Goal: Task Accomplishment & Management: Manage account settings

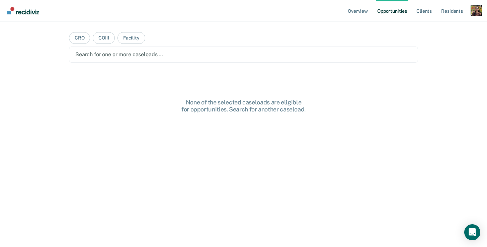
click at [474, 11] on div "Profile dropdown button" at bounding box center [476, 10] width 11 height 11
click at [431, 28] on link "Profile" at bounding box center [449, 27] width 54 height 6
click at [476, 9] on div "Profile dropdown button" at bounding box center [476, 10] width 11 height 11
click at [448, 26] on link "Profile" at bounding box center [449, 27] width 54 height 6
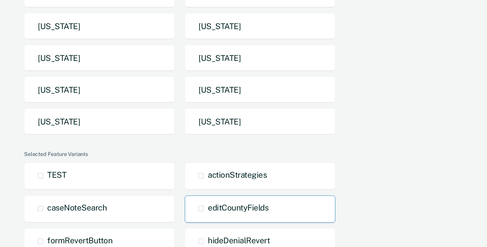
scroll to position [240, 0]
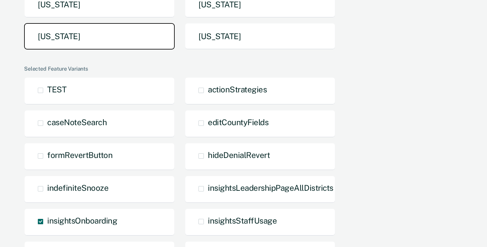
click at [114, 45] on button "Texas" at bounding box center [99, 36] width 150 height 26
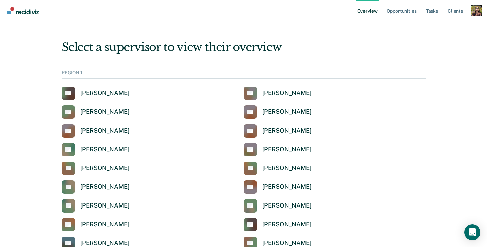
click at [475, 8] on div "Profile dropdown button" at bounding box center [476, 10] width 11 height 11
click at [438, 25] on link "Profile" at bounding box center [449, 27] width 54 height 6
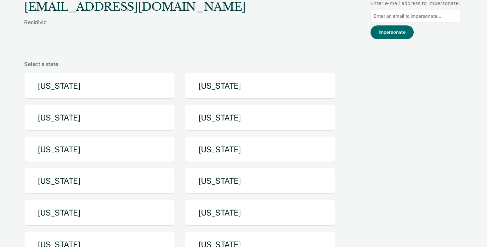
click at [421, 13] on input at bounding box center [415, 16] width 90 height 13
paste input "darja.carey@tdcj.texas.gov"
type input "darja.carey@tdcj.texas.gov"
click at [411, 36] on button "Impersonate" at bounding box center [391, 32] width 43 height 14
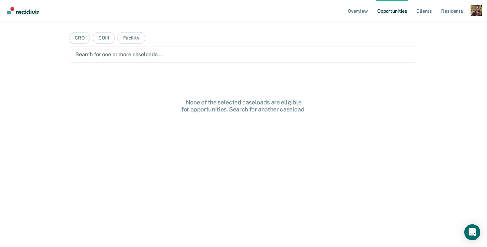
click at [479, 14] on div "Profile dropdown button" at bounding box center [476, 10] width 11 height 11
click at [460, 25] on link "Profile" at bounding box center [449, 27] width 54 height 6
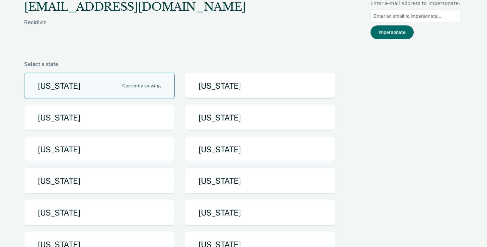
click at [442, 11] on input at bounding box center [415, 16] width 90 height 13
paste input "ibrahim.shaibou@tdcj.texas.gov"
type input "ibrahim.shaibou@tdcj.texas.gov"
click at [399, 32] on button "Impersonate" at bounding box center [391, 32] width 43 height 14
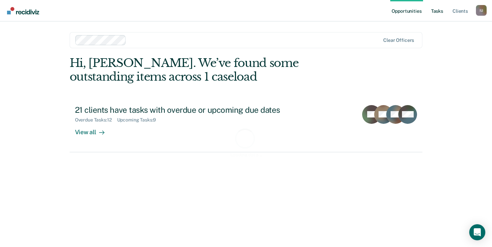
click at [440, 10] on link "Tasks" at bounding box center [436, 10] width 15 height 21
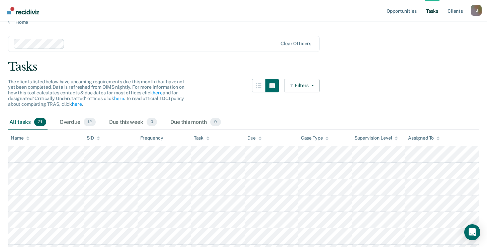
scroll to position [11, 0]
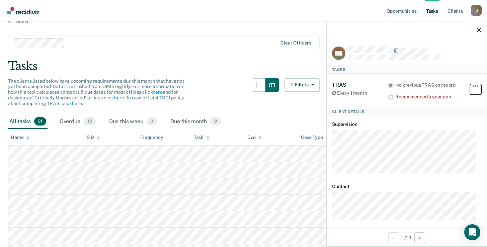
click at [474, 85] on span "button" at bounding box center [474, 85] width 1 height 1
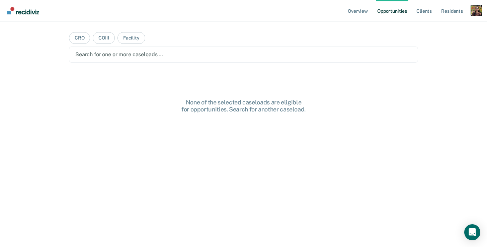
click at [472, 12] on div "Profile dropdown button" at bounding box center [476, 10] width 11 height 11
click at [427, 26] on link "Profile" at bounding box center [449, 27] width 54 height 6
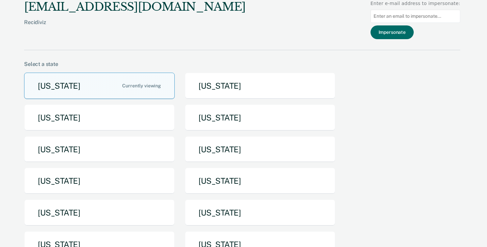
scroll to position [139, 0]
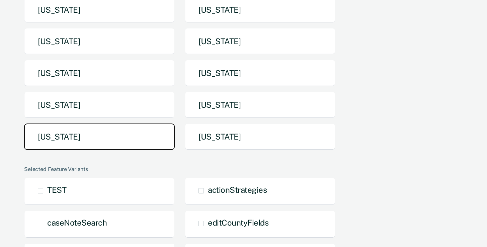
click at [150, 138] on button "[US_STATE]" at bounding box center [99, 136] width 150 height 26
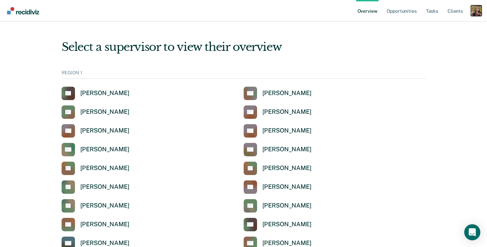
click at [474, 10] on div "Profile dropdown button" at bounding box center [476, 10] width 11 height 11
click at [438, 26] on link "Profile" at bounding box center [449, 27] width 54 height 6
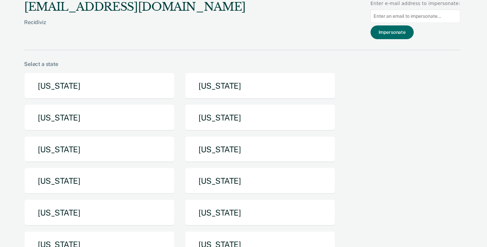
click at [436, 18] on input at bounding box center [415, 16] width 90 height 13
paste input "Marlena.Romero@tdcj.texas.gov"
type input "Marlena.Romero@tdcj.texas.gov"
click at [400, 34] on button "Impersonate" at bounding box center [391, 32] width 43 height 14
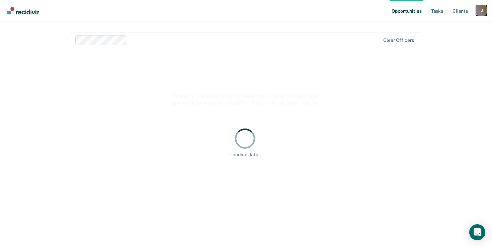
click at [480, 11] on div "I U" at bounding box center [481, 10] width 11 height 11
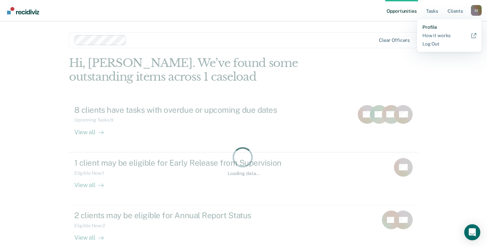
click at [432, 28] on link "Profile" at bounding box center [449, 27] width 54 height 6
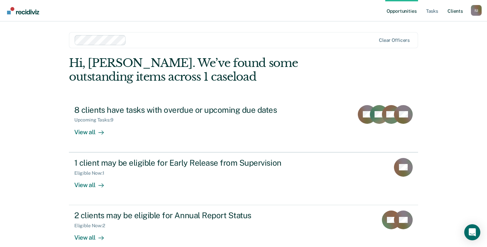
click at [454, 15] on link "Client s" at bounding box center [455, 10] width 18 height 21
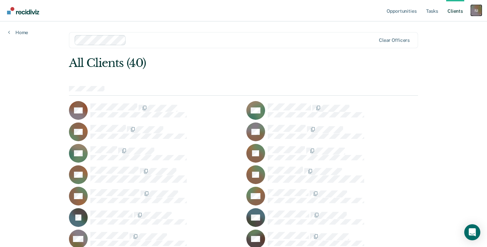
click at [473, 11] on div "I U" at bounding box center [476, 10] width 11 height 11
click at [437, 29] on link "Profile" at bounding box center [449, 27] width 54 height 6
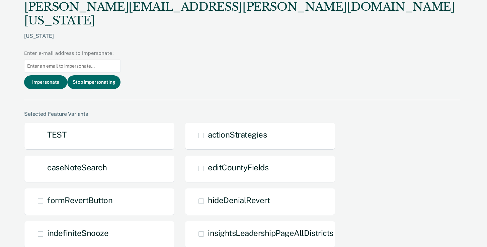
click at [120, 60] on input at bounding box center [72, 66] width 96 height 13
paste input "hannah.jarrett@doc.mo.gov"
type input "hannah.jarrett@doc.mo.gov"
drag, startPoint x: 393, startPoint y: 32, endPoint x: 383, endPoint y: 25, distance: 12.2
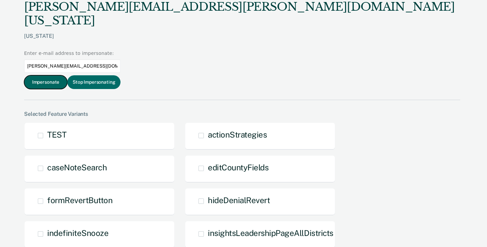
click at [67, 75] on button "Impersonate" at bounding box center [45, 82] width 43 height 14
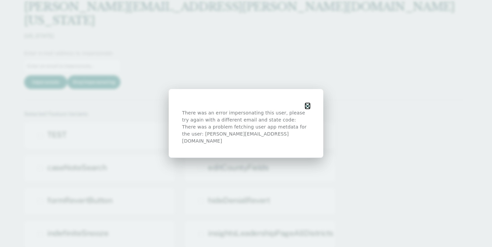
click at [306, 108] on icon "button" at bounding box center [307, 106] width 5 height 5
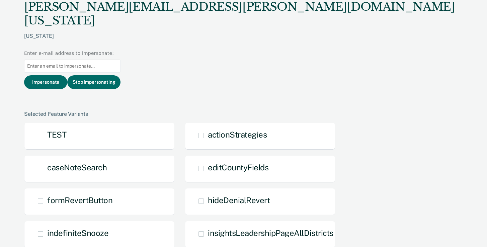
click at [120, 60] on input at bounding box center [72, 66] width 96 height 13
paste input "kevin.w.smith@doc.mo.gov"
type input "kevin.w.smith@doc.mo.gov"
click at [67, 75] on button "Impersonate" at bounding box center [45, 82] width 43 height 14
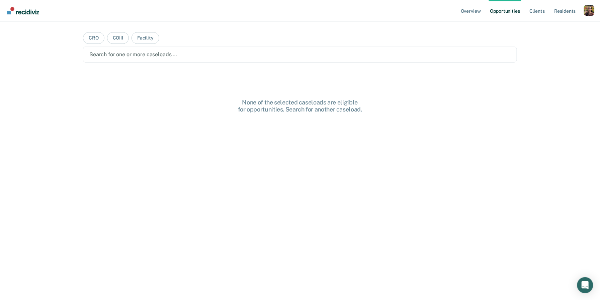
click at [589, 11] on div "Profile dropdown button" at bounding box center [589, 10] width 11 height 11
click at [536, 26] on link "Profile" at bounding box center [562, 27] width 54 height 6
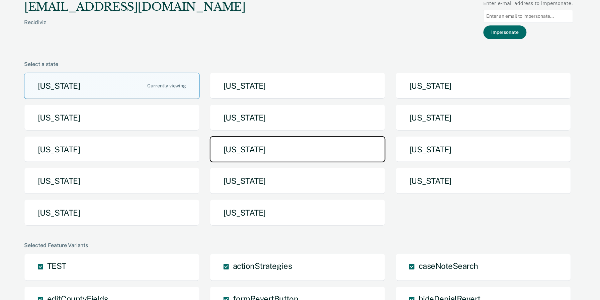
click at [261, 149] on button "[US_STATE]" at bounding box center [298, 149] width 176 height 26
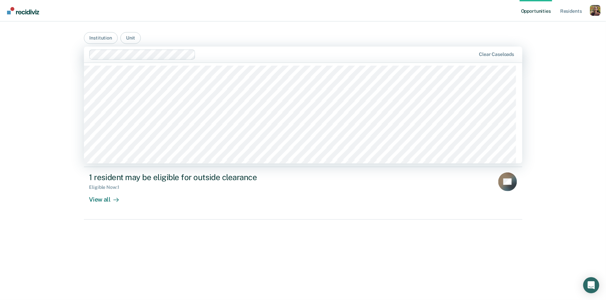
click at [222, 51] on div at bounding box center [337, 54] width 278 height 8
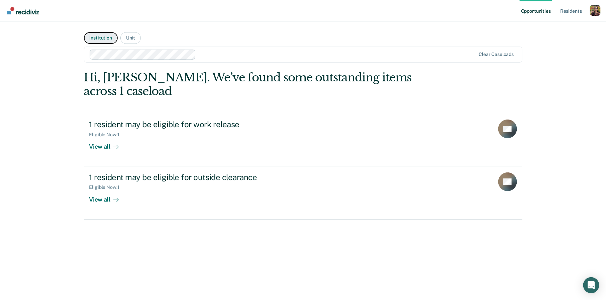
click at [103, 37] on button "Institution" at bounding box center [101, 38] width 34 height 12
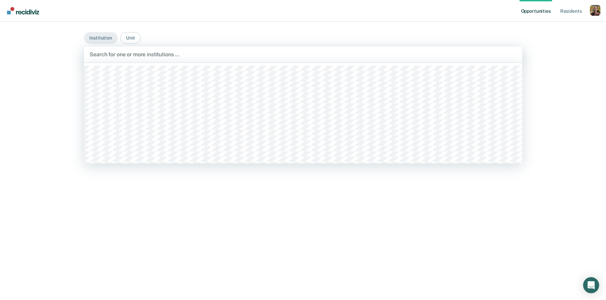
click at [202, 58] on div at bounding box center [303, 54] width 426 height 8
type input "cross"
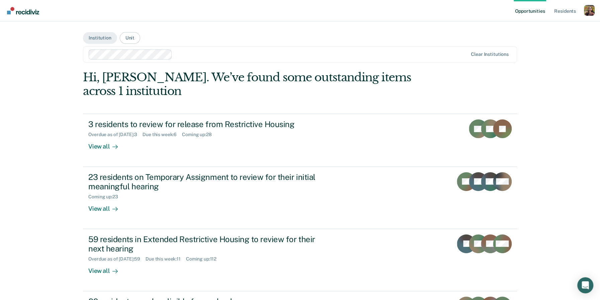
click at [593, 13] on div "Profile dropdown button" at bounding box center [589, 10] width 11 height 11
click at [544, 52] on link "Log Out" at bounding box center [560, 52] width 57 height 6
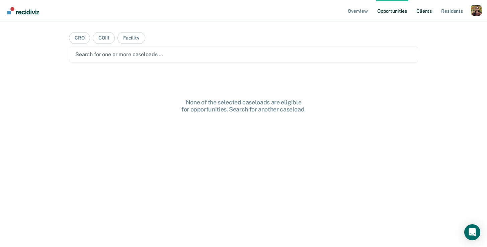
click at [430, 6] on link "Client s" at bounding box center [424, 10] width 18 height 21
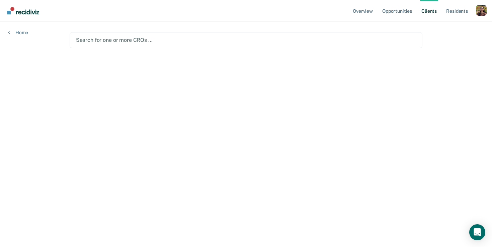
click at [267, 45] on div "Search for one or more CROs …" at bounding box center [246, 40] width 353 height 16
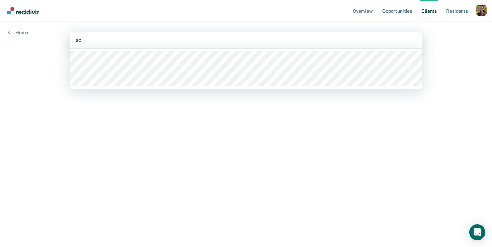
type input "s"
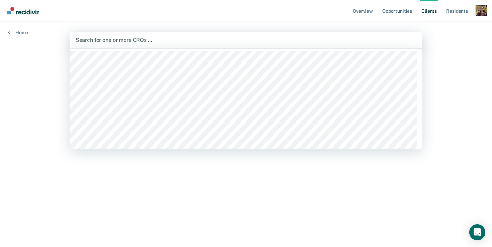
click at [483, 8] on div "Profile dropdown button" at bounding box center [481, 10] width 11 height 11
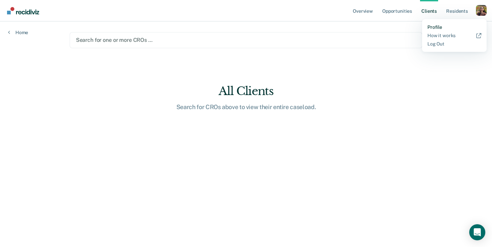
click at [437, 25] on link "Profile" at bounding box center [454, 27] width 54 height 6
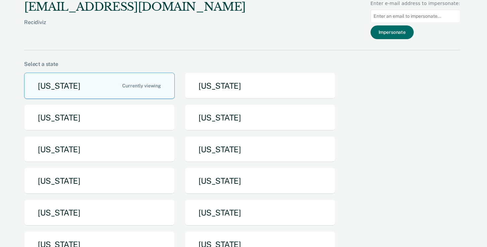
scroll to position [240, 0]
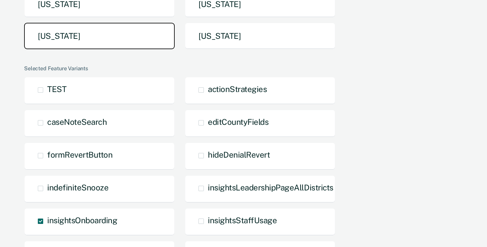
click at [101, 36] on button "[US_STATE]" at bounding box center [99, 36] width 150 height 26
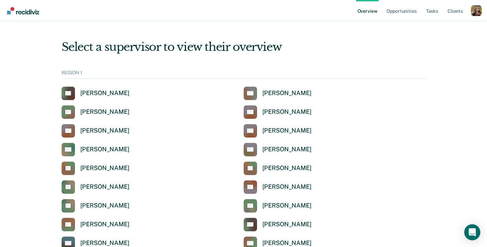
click at [441, 10] on ul "Overview Opportunities Tasks Client s" at bounding box center [413, 10] width 115 height 21
click at [431, 12] on link "Tasks" at bounding box center [431, 10] width 15 height 21
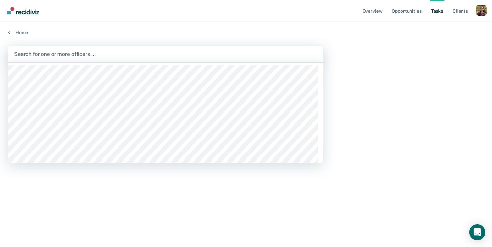
click at [200, 54] on div at bounding box center [165, 54] width 303 height 8
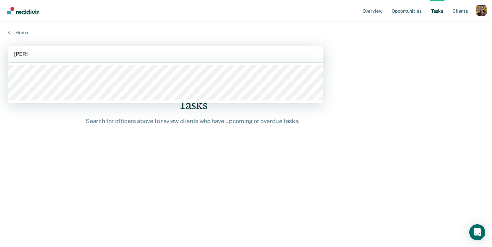
type input "scot"
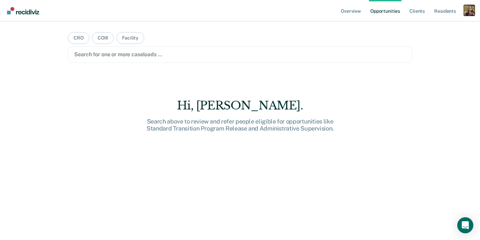
click at [468, 11] on div "Profile dropdown button" at bounding box center [469, 10] width 11 height 11
click at [450, 26] on link "Profile" at bounding box center [442, 27] width 54 height 6
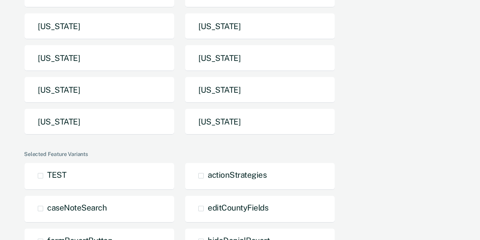
scroll to position [154, 0]
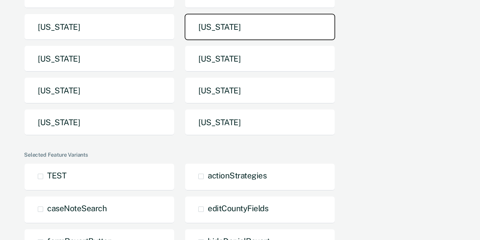
click at [225, 23] on button "Missouri" at bounding box center [260, 27] width 150 height 26
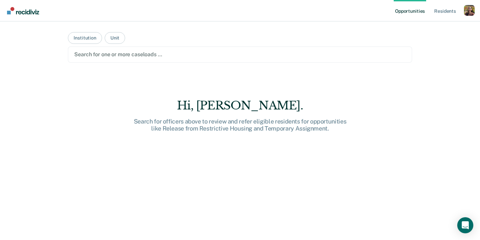
click at [182, 57] on div at bounding box center [239, 54] width 331 height 8
click at [85, 39] on button "Institution" at bounding box center [85, 38] width 34 height 12
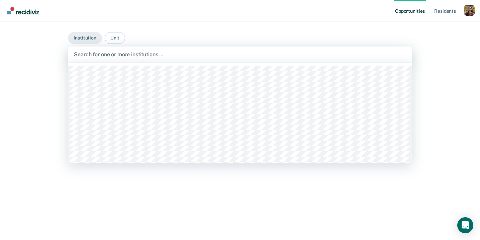
click at [105, 53] on div at bounding box center [240, 54] width 332 height 8
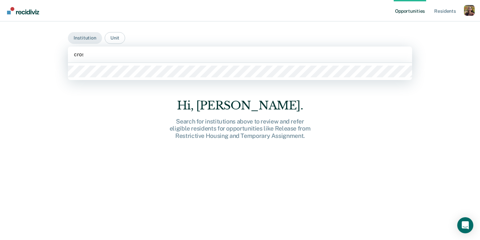
type input "cross"
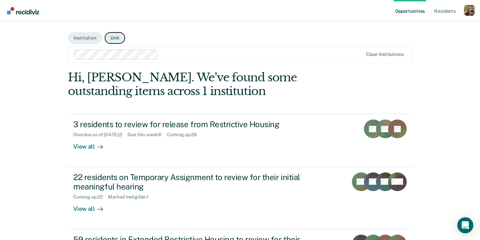
click at [117, 39] on button "Unit" at bounding box center [115, 38] width 20 height 12
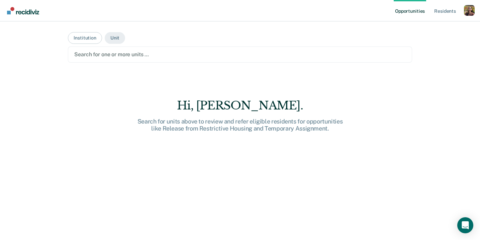
click at [179, 55] on div at bounding box center [239, 54] width 331 height 8
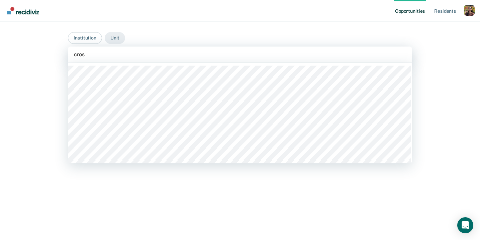
type input "cross"
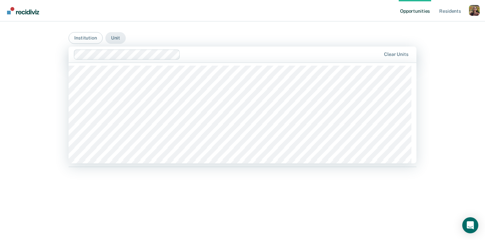
click at [214, 55] on div at bounding box center [282, 54] width 198 height 8
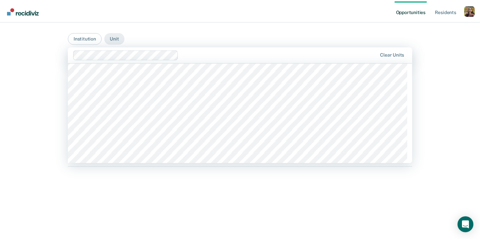
scroll to position [1365, 0]
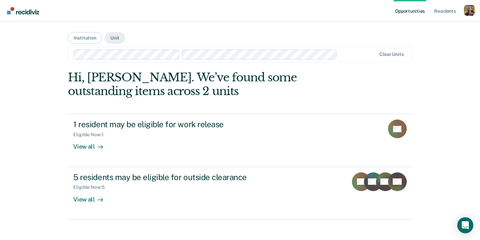
click at [351, 52] on div at bounding box center [358, 54] width 36 height 8
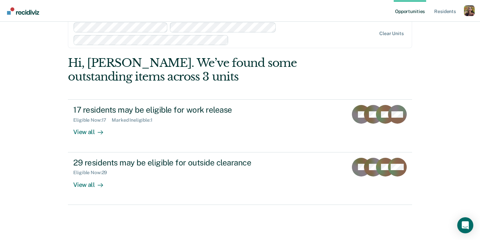
scroll to position [27, 0]
click at [469, 7] on div "Profile dropdown button" at bounding box center [469, 10] width 11 height 11
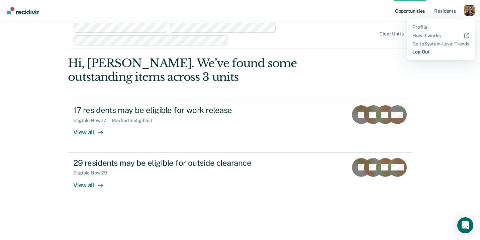
click at [424, 51] on link "Log Out" at bounding box center [440, 52] width 57 height 6
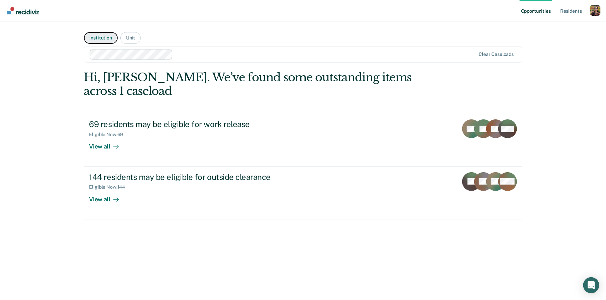
click at [105, 37] on button "Institution" at bounding box center [101, 38] width 34 height 12
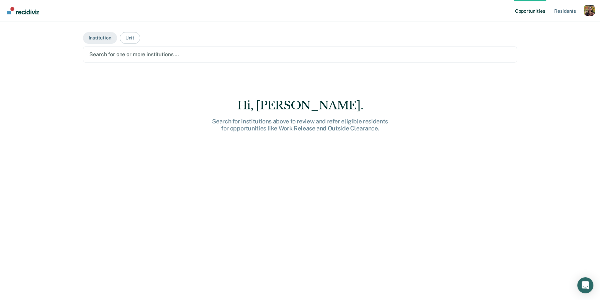
click at [163, 54] on div at bounding box center [299, 54] width 421 height 8
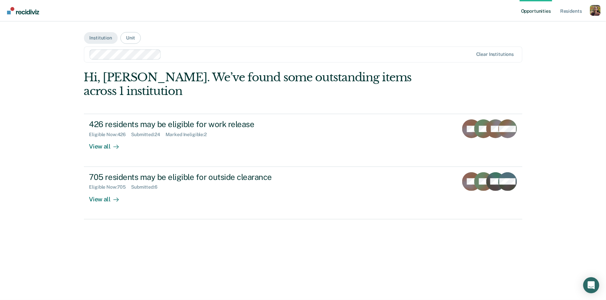
click at [301, 221] on div "Hi, [PERSON_NAME]. We’ve found some outstanding items across 1 institution 426 …" at bounding box center [303, 183] width 438 height 225
click at [289, 56] on div at bounding box center [318, 54] width 309 height 8
click at [234, 38] on main "Institution Unit Clear institutions Hi, [GEOGRAPHIC_DATA]. We’ve found some out…" at bounding box center [303, 152] width 454 height 263
click at [133, 39] on button "Unit" at bounding box center [130, 38] width 20 height 12
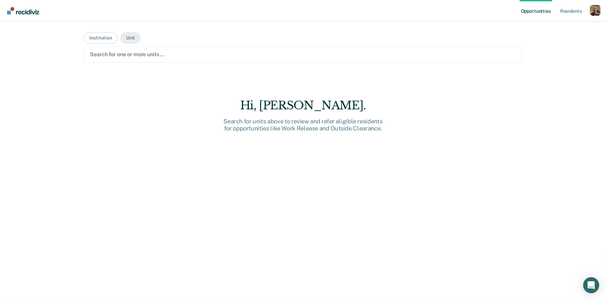
click at [166, 57] on div at bounding box center [303, 54] width 426 height 8
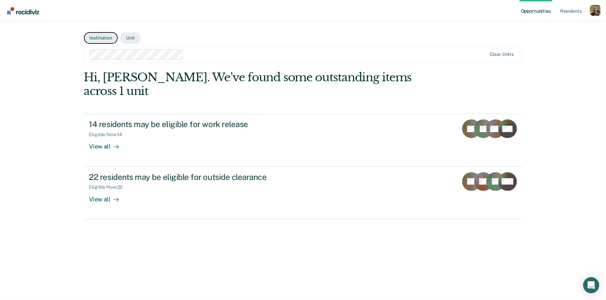
click at [101, 39] on button "Institution" at bounding box center [101, 38] width 34 height 12
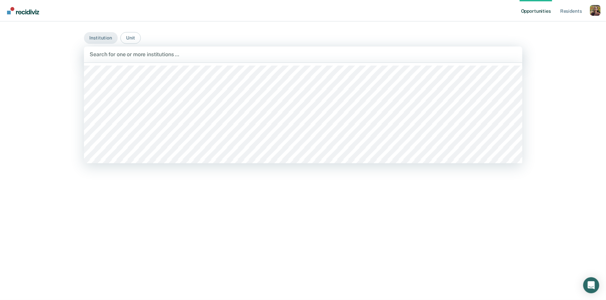
click at [140, 53] on div at bounding box center [303, 54] width 426 height 8
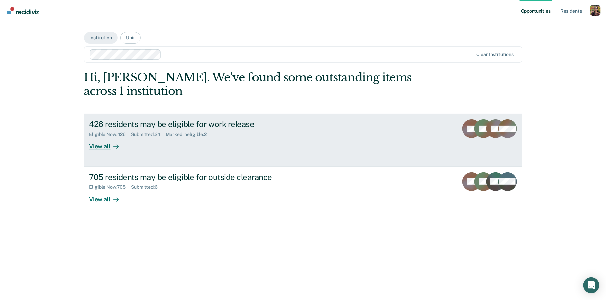
click at [94, 149] on div "View all" at bounding box center [107, 143] width 37 height 13
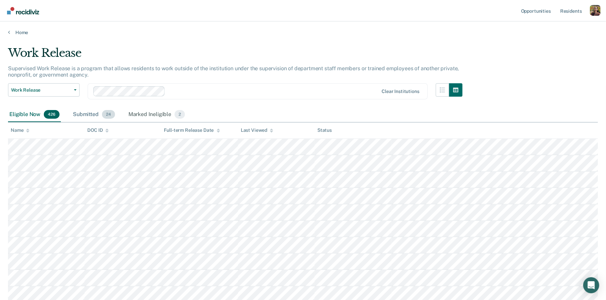
click at [85, 111] on div "Submitted 24" at bounding box center [94, 114] width 45 height 15
click at [147, 115] on div "Marked Ineligible 2" at bounding box center [157, 114] width 60 height 15
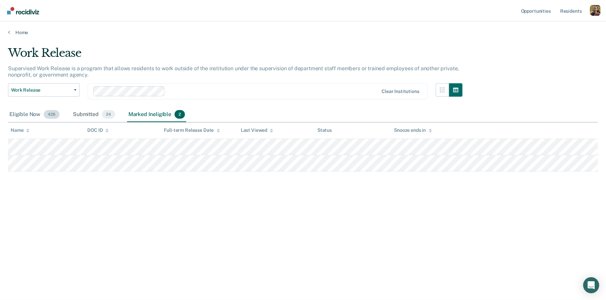
click at [37, 116] on div "Eligible Now 426" at bounding box center [34, 114] width 53 height 15
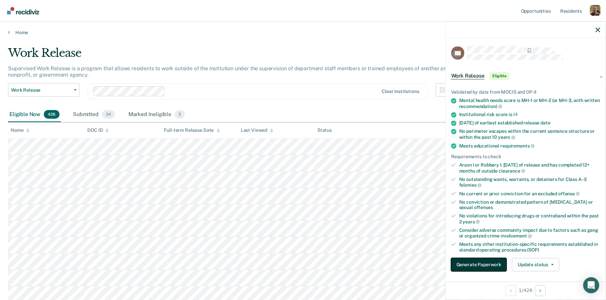
click at [478, 265] on button "Generate Paperwork" at bounding box center [479, 264] width 56 height 13
click at [15, 32] on link "Home" at bounding box center [303, 32] width 590 height 6
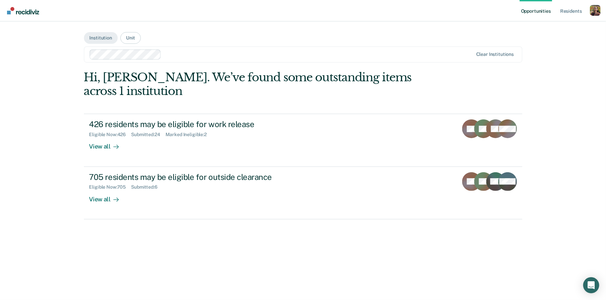
click at [594, 12] on div "Profile dropdown button" at bounding box center [595, 10] width 11 height 11
click at [549, 51] on link "Log Out" at bounding box center [566, 52] width 57 height 6
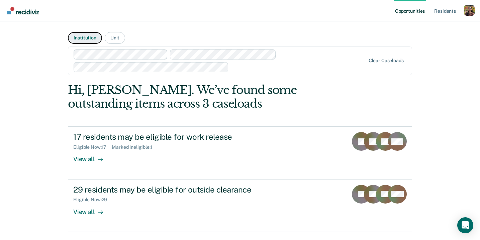
click at [83, 42] on button "Institution" at bounding box center [85, 38] width 34 height 12
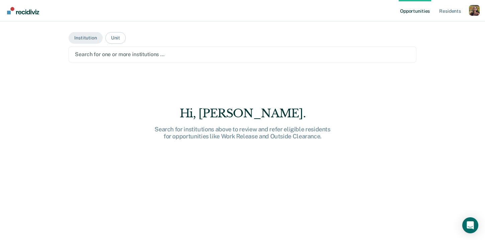
click at [136, 63] on main "Institution Unit Search for one or more institutions … Hi, Rajan. Search for in…" at bounding box center [243, 122] width 364 height 203
click at [136, 57] on div at bounding box center [242, 54] width 335 height 8
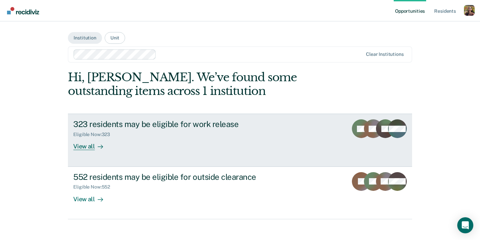
click at [108, 140] on div "View all" at bounding box center [91, 143] width 37 height 13
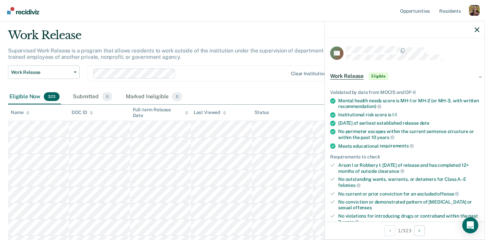
scroll to position [98, 0]
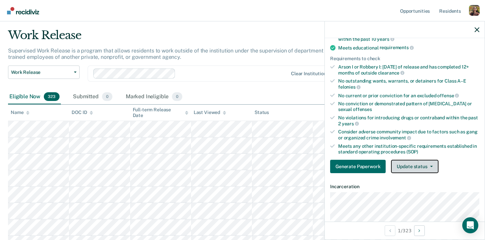
click at [415, 166] on button "Update status" at bounding box center [414, 166] width 47 height 13
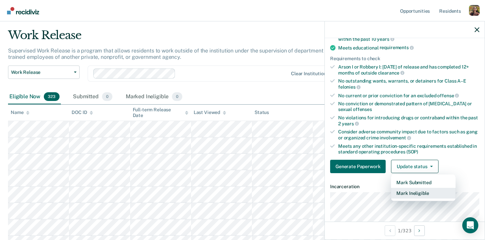
click at [411, 193] on button "Mark Ineligible" at bounding box center [423, 193] width 65 height 11
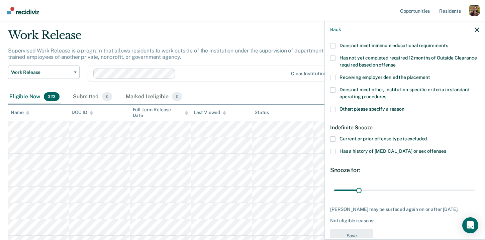
scroll to position [144, 0]
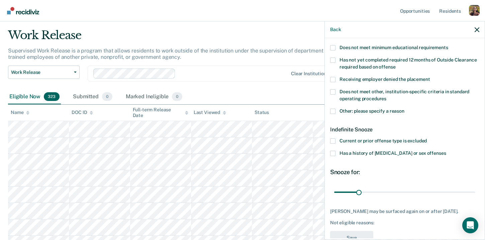
click at [381, 113] on span "Other: please specify a reason" at bounding box center [371, 110] width 65 height 5
click at [404, 109] on input "Other: please specify a reason" at bounding box center [404, 109] width 0 height 0
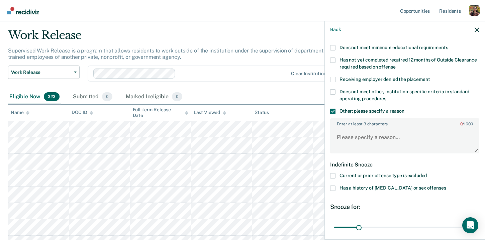
click at [381, 113] on span "Other: please specify a reason" at bounding box center [371, 110] width 65 height 5
click at [404, 109] on input "Other: please specify a reason" at bounding box center [404, 109] width 0 height 0
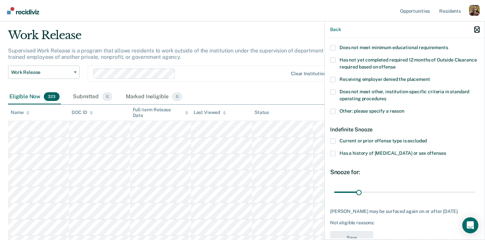
click at [479, 28] on icon "button" at bounding box center [477, 29] width 5 height 5
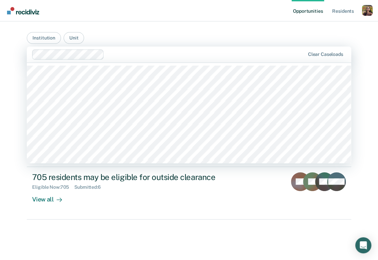
click at [212, 55] on div at bounding box center [205, 54] width 197 height 8
type input "c"
click at [143, 35] on main "Institution [GEOGRAPHIC_DATA], 30 of 551. 551 results available. Use Up and Dow…" at bounding box center [189, 132] width 340 height 222
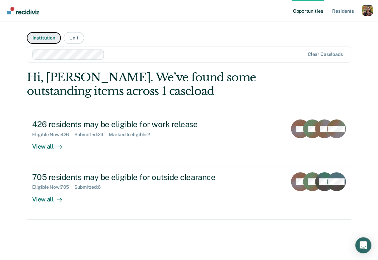
click at [37, 39] on button "Institution" at bounding box center [44, 38] width 34 height 12
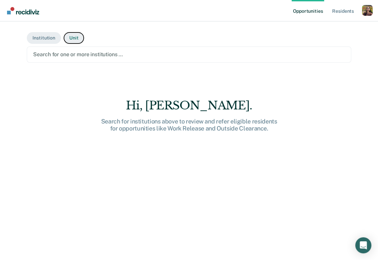
click at [75, 40] on button "Unit" at bounding box center [74, 38] width 20 height 12
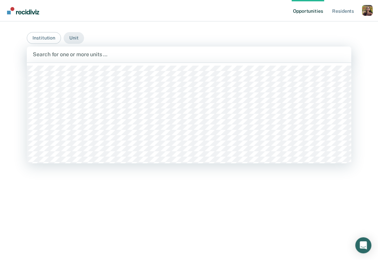
click at [123, 55] on div at bounding box center [189, 54] width 312 height 8
type input "chill"
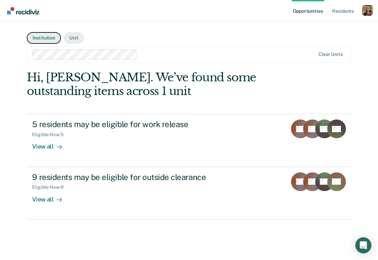
click at [40, 38] on button "Institution" at bounding box center [44, 38] width 34 height 12
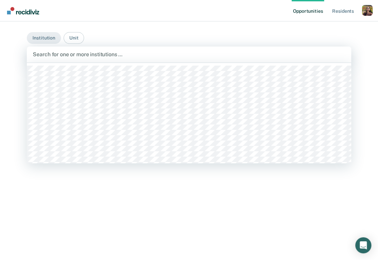
click at [92, 54] on div at bounding box center [189, 54] width 312 height 8
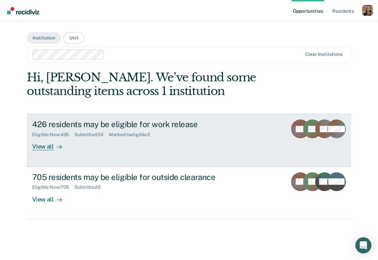
click at [40, 148] on div "View all" at bounding box center [50, 143] width 37 height 13
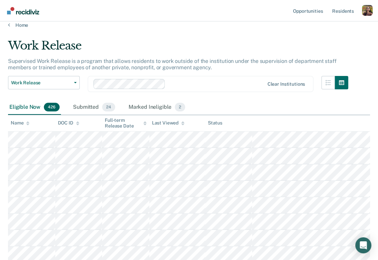
scroll to position [7, 0]
click at [91, 111] on div "Submitted 24" at bounding box center [94, 108] width 45 height 15
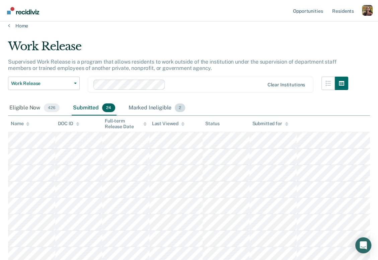
click at [136, 110] on div "Marked Ineligible 2" at bounding box center [157, 108] width 60 height 15
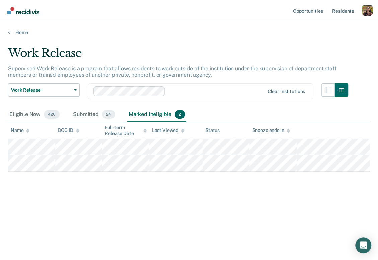
scroll to position [0, 0]
click at [22, 116] on div "Eligible Now 426" at bounding box center [34, 114] width 53 height 15
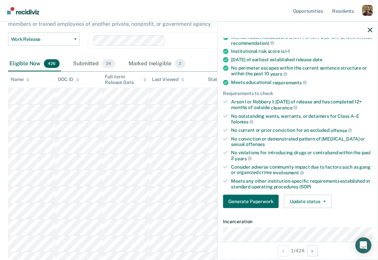
scroll to position [66, 0]
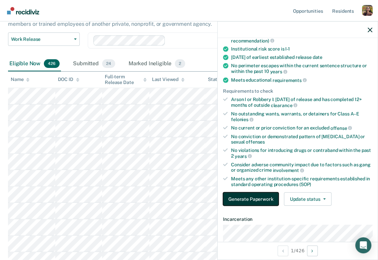
click at [255, 198] on button "Generate Paperwork" at bounding box center [251, 198] width 56 height 13
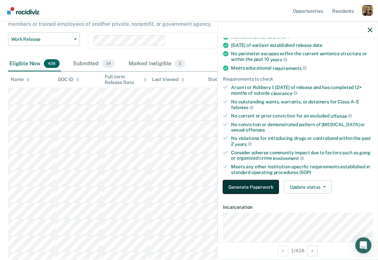
scroll to position [78, 0]
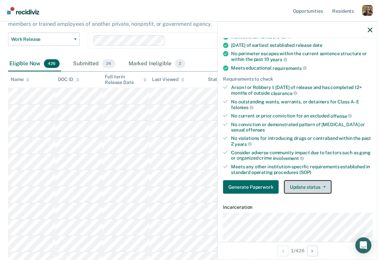
click at [313, 185] on button "Update status" at bounding box center [307, 186] width 47 height 13
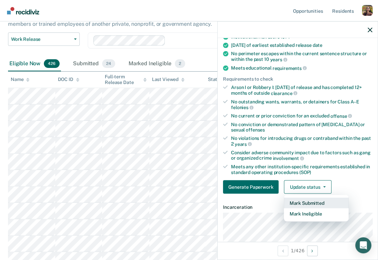
click at [299, 203] on button "Mark Submitted" at bounding box center [316, 203] width 65 height 11
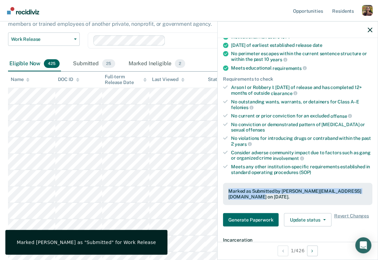
drag, startPoint x: 254, startPoint y: 199, endPoint x: 222, endPoint y: 190, distance: 33.0
click at [222, 189] on div "Validated by data from MOCIS and OP-II Mental health needs score is MH-1 or MH-…" at bounding box center [297, 116] width 160 height 231
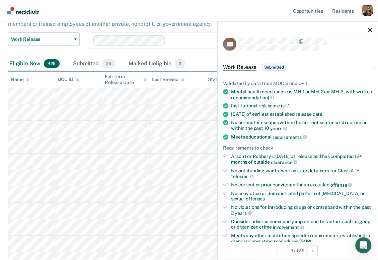
scroll to position [0, 0]
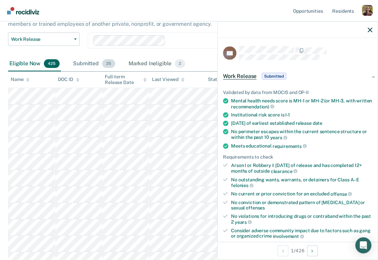
click at [79, 65] on div "Submitted 25" at bounding box center [94, 64] width 45 height 15
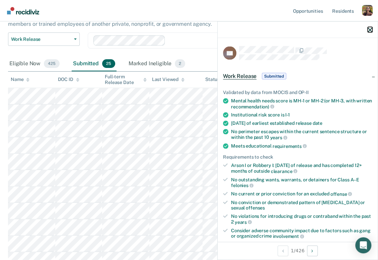
click at [368, 28] on icon "button" at bounding box center [369, 29] width 5 height 5
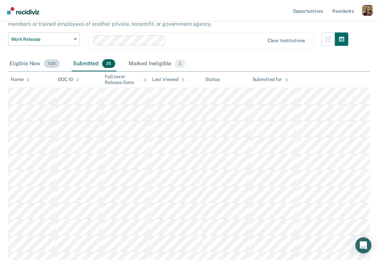
click at [25, 63] on div "Eligible Now 425" at bounding box center [34, 64] width 53 height 15
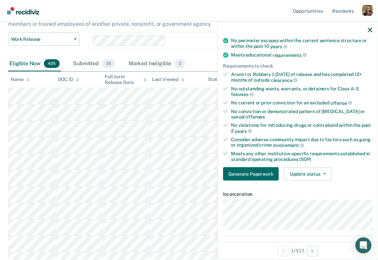
scroll to position [102, 0]
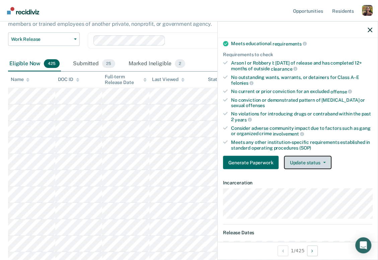
click at [321, 159] on button "Update status" at bounding box center [307, 162] width 47 height 13
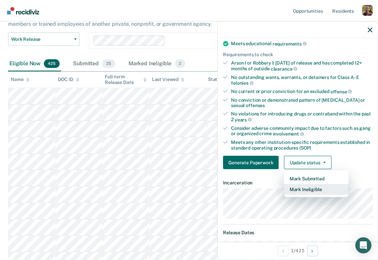
click at [308, 189] on button "Mark Ineligible" at bounding box center [316, 189] width 65 height 11
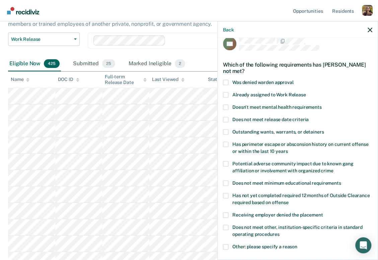
scroll to position [12, 0]
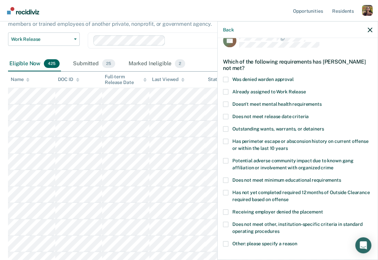
click at [225, 90] on span at bounding box center [225, 91] width 5 height 5
click at [306, 89] on input "Already assigned to Work Release" at bounding box center [306, 89] width 0 height 0
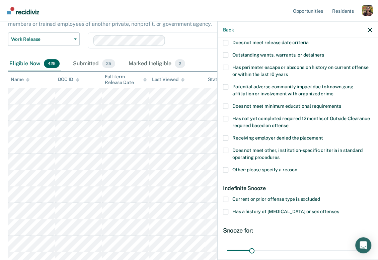
scroll to position [79, 0]
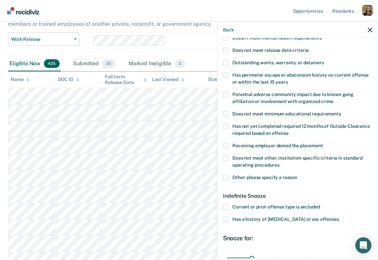
click at [253, 176] on span "Other: please specify a reason" at bounding box center [264, 176] width 65 height 5
click at [297, 175] on input "Other: please specify a reason" at bounding box center [297, 175] width 0 height 0
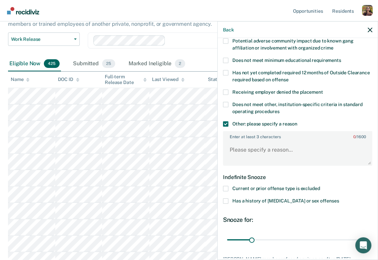
scroll to position [132, 0]
click at [264, 147] on textarea "Enter at least 3 characters 0 / 1600" at bounding box center [297, 152] width 148 height 25
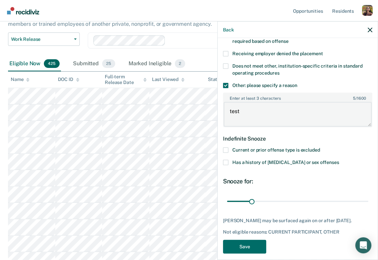
scroll to position [177, 0]
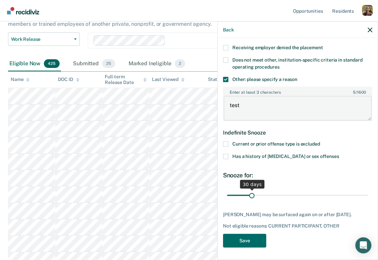
type textarea "test"
drag, startPoint x: 252, startPoint y: 193, endPoint x: 372, endPoint y: 196, distance: 120.1
type input "180"
click at [368, 196] on input "range" at bounding box center [297, 195] width 141 height 12
click at [237, 59] on span "Does not meet other, institution-specific criteria in standard operating proced…" at bounding box center [297, 63] width 130 height 12
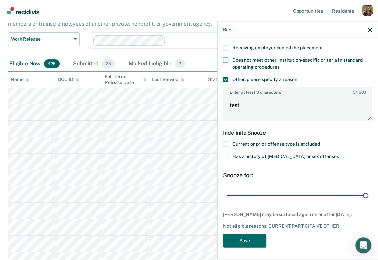
click at [279, 64] on input "Does not meet other, institution-specific criteria in standard operating proced…" at bounding box center [279, 64] width 0 height 0
click at [248, 238] on button "Save" at bounding box center [244, 241] width 43 height 14
click at [370, 27] on icon "button" at bounding box center [369, 29] width 5 height 5
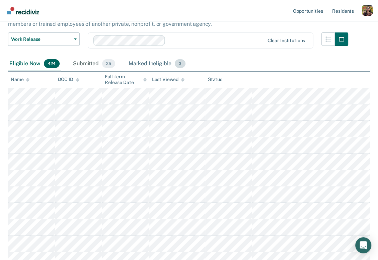
click at [166, 65] on div "Marked Ineligible 3" at bounding box center [157, 64] width 60 height 15
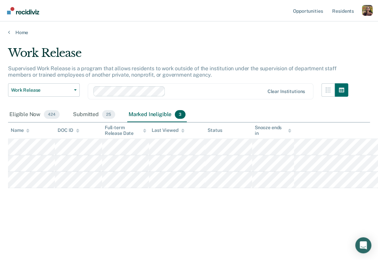
scroll to position [0, 0]
click at [32, 117] on div "Eligible Now 424" at bounding box center [34, 114] width 53 height 15
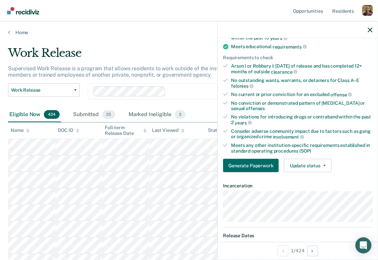
scroll to position [98, 0]
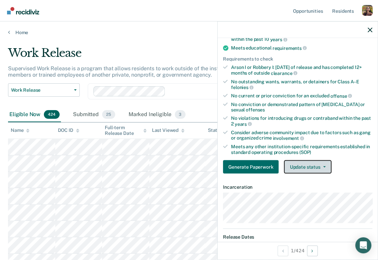
click at [313, 167] on button "Update status" at bounding box center [307, 166] width 47 height 13
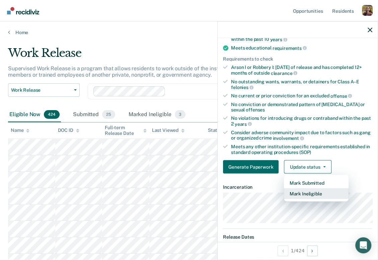
click at [314, 196] on button "Mark Ineligible" at bounding box center [316, 193] width 65 height 11
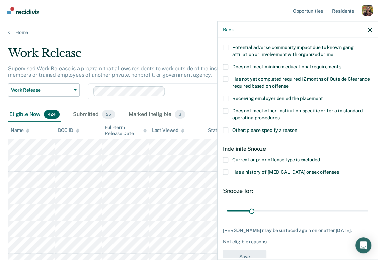
scroll to position [141, 0]
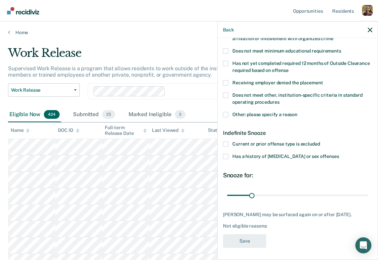
click at [306, 144] on span "Current or prior offense type is excluded" at bounding box center [275, 143] width 87 height 5
click at [319, 141] on input "Current or prior offense type is excluded" at bounding box center [319, 141] width 0 height 0
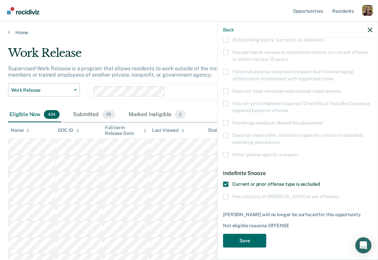
click at [225, 184] on span at bounding box center [225, 183] width 5 height 5
click at [319, 181] on input "Current or prior offense type is excluded" at bounding box center [319, 181] width 0 height 0
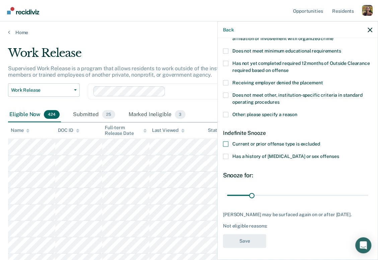
scroll to position [141, 0]
click at [307, 157] on span "Has a history of [MEDICAL_DATA] or sex offenses" at bounding box center [285, 155] width 106 height 5
click at [338, 153] on input "Has a history of [MEDICAL_DATA] or sex offenses" at bounding box center [338, 153] width 0 height 0
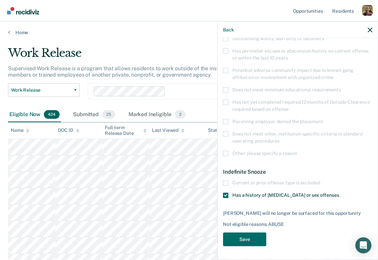
scroll to position [101, 0]
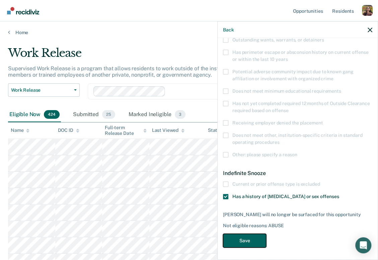
click at [249, 241] on button "Save" at bounding box center [244, 241] width 43 height 14
click at [156, 111] on div "Marked Ineligible 4" at bounding box center [157, 114] width 60 height 15
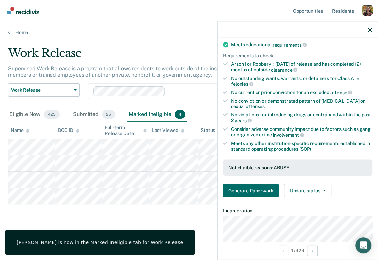
click at [370, 32] on div at bounding box center [297, 29] width 160 height 17
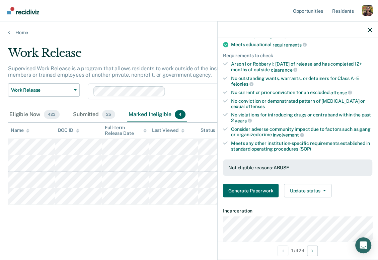
click at [371, 32] on div at bounding box center [297, 29] width 160 height 17
click at [369, 30] on icon "button" at bounding box center [369, 29] width 5 height 5
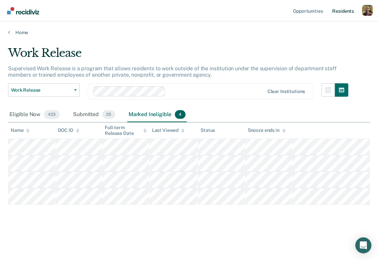
click at [342, 13] on link "Resident s" at bounding box center [342, 10] width 24 height 21
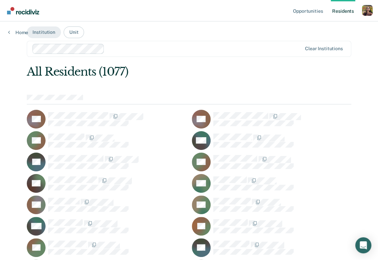
scroll to position [5, 0]
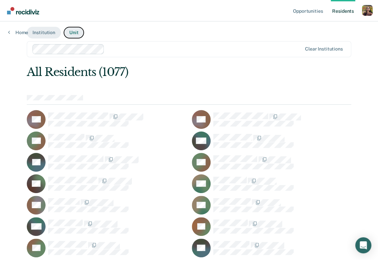
click at [78, 34] on button "Unit" at bounding box center [74, 33] width 20 height 12
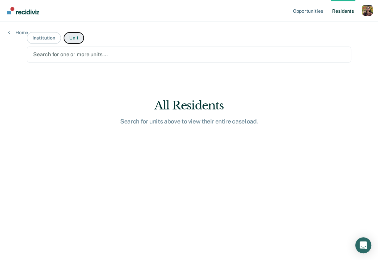
scroll to position [0, 0]
click at [93, 53] on div at bounding box center [188, 54] width 311 height 8
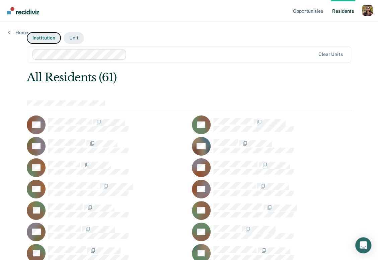
click at [42, 39] on button "Institution" at bounding box center [44, 38] width 34 height 12
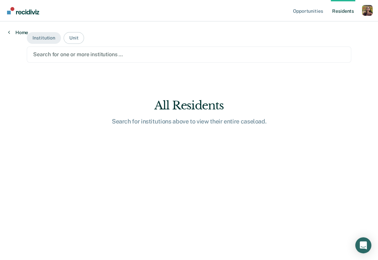
click at [19, 29] on link "Home" at bounding box center [18, 32] width 20 height 6
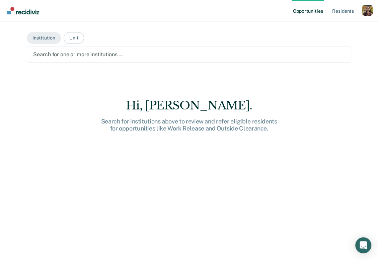
click at [316, 14] on link "Opportunities" at bounding box center [307, 10] width 32 height 21
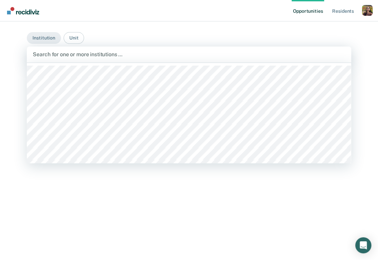
click at [217, 55] on div at bounding box center [189, 54] width 312 height 8
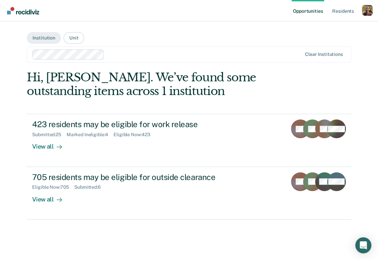
click at [76, 152] on link "423 residents may be eligible for work release Submitted : 25 Marked Ineligible…" at bounding box center [189, 140] width 324 height 53
click at [58, 142] on div "Opportunities Resident s Profile How it works Go to System-Level Trends Log Out…" at bounding box center [189, 130] width 378 height 260
click at [43, 146] on div "Opportunities Resident s Profile How it works Go to System-Level Trends Log Out…" at bounding box center [189, 130] width 378 height 260
click at [112, 241] on div "Opportunities Resident s Profile How it works Go to System-Level Trends Log Out…" at bounding box center [189, 130] width 378 height 260
click at [2, 147] on div "Opportunities Resident s Profile How it works Go to System-Level Trends Log Out…" at bounding box center [189, 130] width 378 height 260
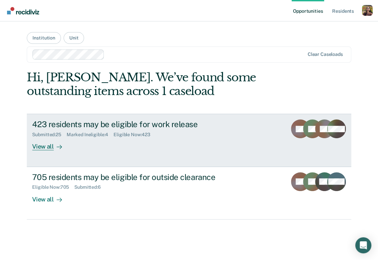
click at [37, 145] on div "View all" at bounding box center [50, 143] width 37 height 13
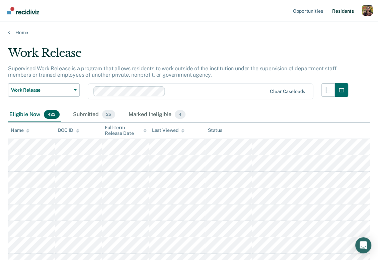
click at [342, 11] on link "Resident s" at bounding box center [342, 10] width 24 height 21
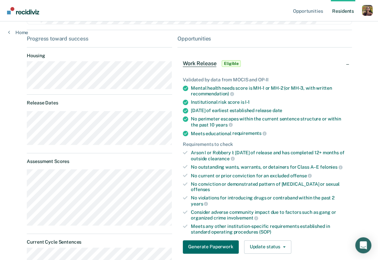
scroll to position [54, 0]
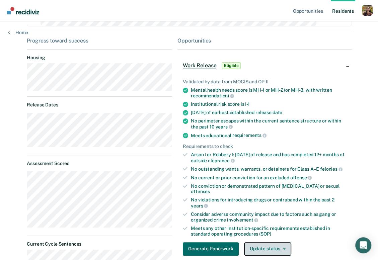
click at [257, 242] on button "Update status" at bounding box center [267, 248] width 47 height 13
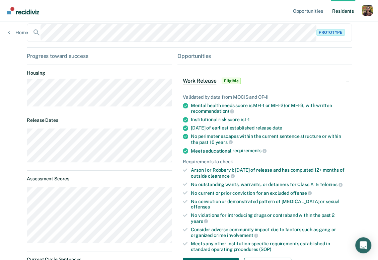
scroll to position [0, 0]
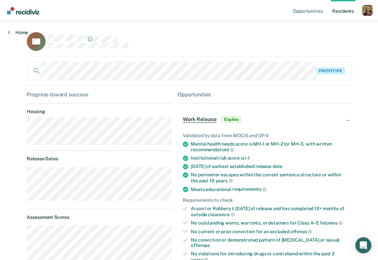
click at [17, 32] on link "Home" at bounding box center [18, 32] width 20 height 6
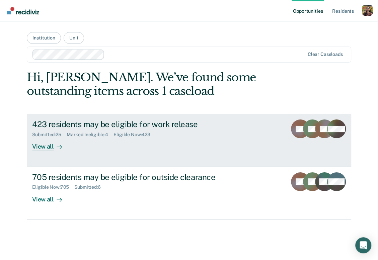
click at [51, 147] on div "View all" at bounding box center [50, 143] width 37 height 13
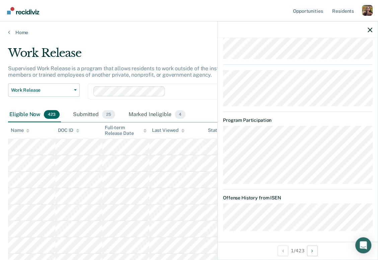
scroll to position [690, 0]
click at [370, 28] on icon "button" at bounding box center [369, 29] width 5 height 5
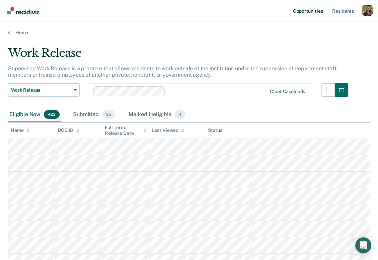
click at [302, 11] on link "Opportunities" at bounding box center [307, 10] width 32 height 21
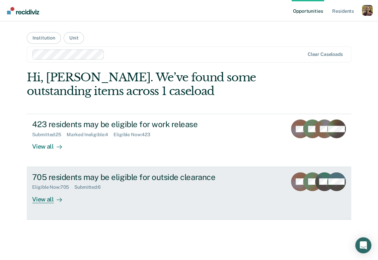
click at [50, 201] on div "View all" at bounding box center [50, 196] width 37 height 13
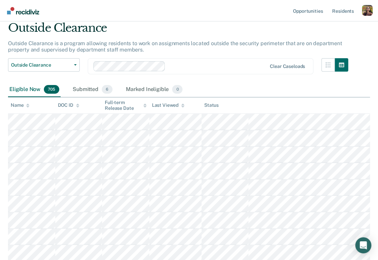
scroll to position [25, 0]
click at [87, 88] on div "Submitted 6" at bounding box center [92, 89] width 42 height 15
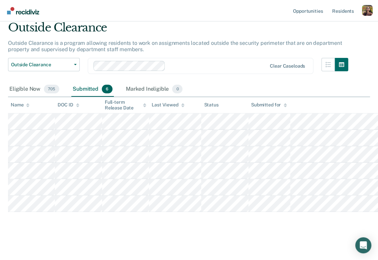
scroll to position [24, 0]
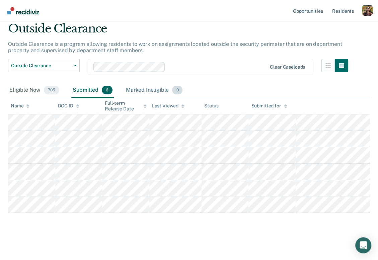
click at [156, 90] on div "Marked Ineligible 0" at bounding box center [154, 90] width 60 height 15
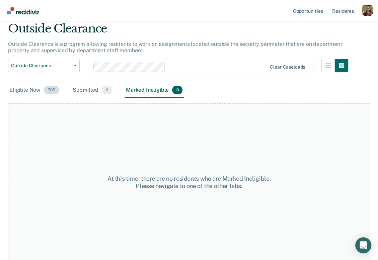
click at [26, 87] on div "Eligible Now 705" at bounding box center [34, 90] width 53 height 15
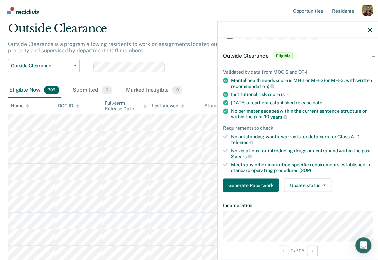
scroll to position [0, 0]
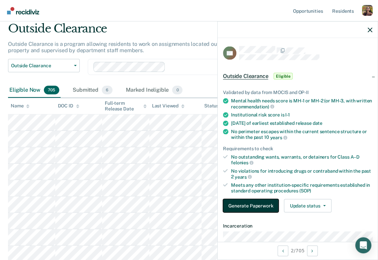
click at [264, 202] on button "Generate Paperwork" at bounding box center [251, 205] width 56 height 13
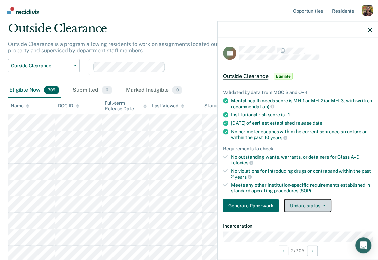
click at [318, 204] on button "Update status" at bounding box center [307, 205] width 47 height 13
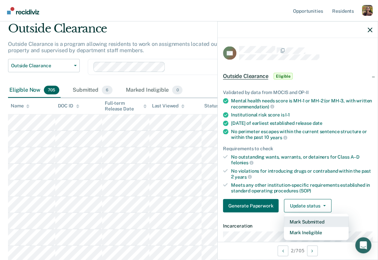
scroll to position [45, 0]
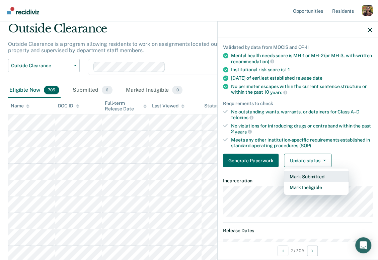
click at [309, 176] on button "Mark Submitted" at bounding box center [316, 176] width 65 height 11
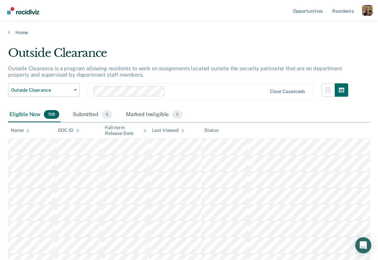
scroll to position [24, 0]
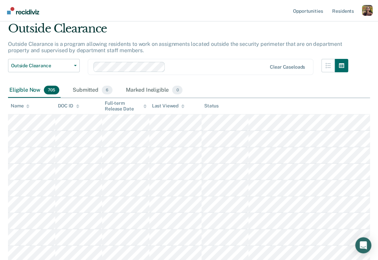
click at [367, 14] on div "Profile dropdown button" at bounding box center [367, 10] width 11 height 11
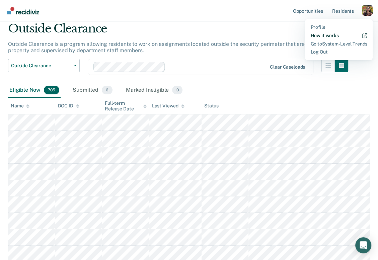
click at [328, 36] on link "How it works" at bounding box center [338, 36] width 57 height 6
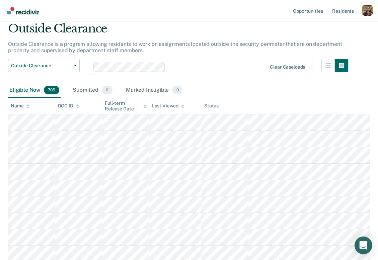
click at [362, 244] on icon "Open Intercom Messenger" at bounding box center [363, 245] width 8 height 9
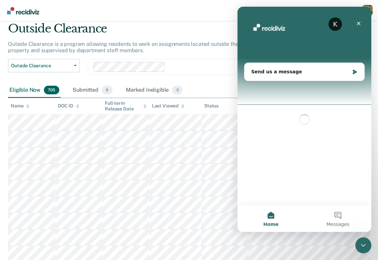
scroll to position [0, 0]
click at [364, 250] on div "Close Intercom Messenger" at bounding box center [363, 245] width 16 height 16
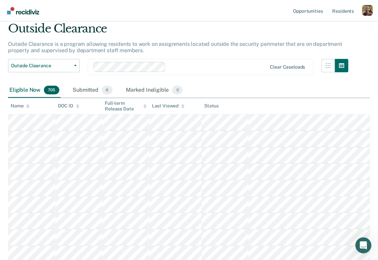
click at [366, 249] on div "Open Intercom Messenger" at bounding box center [363, 245] width 22 height 22
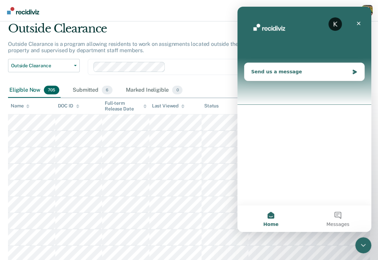
click at [290, 73] on div "Send us a message" at bounding box center [300, 71] width 98 height 7
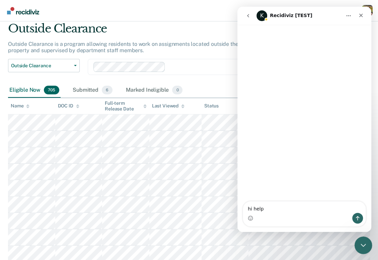
type textarea "hi help"
click at [359, 245] on icon "Close Intercom Messenger" at bounding box center [362, 244] width 8 height 8
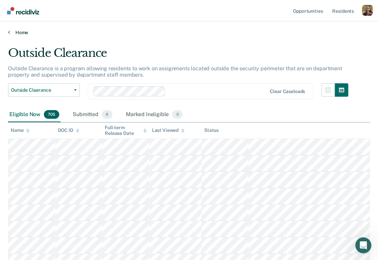
click at [22, 32] on link "Home" at bounding box center [189, 32] width 362 height 6
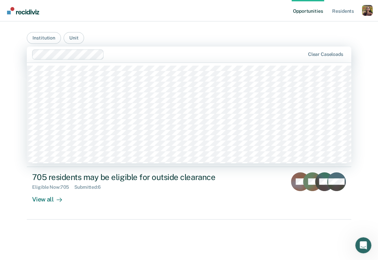
click at [119, 54] on div at bounding box center [205, 54] width 197 height 8
click at [42, 38] on button "Institution" at bounding box center [44, 38] width 34 height 12
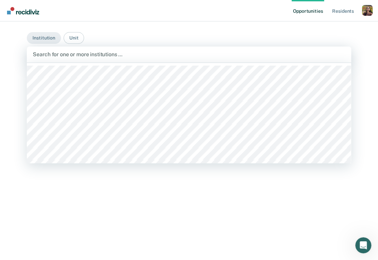
click at [83, 55] on div at bounding box center [189, 54] width 312 height 8
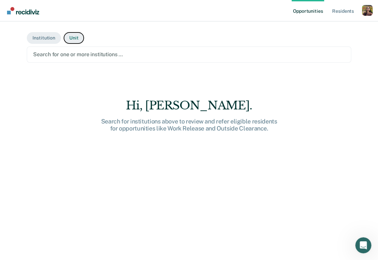
click at [75, 38] on button "Unit" at bounding box center [74, 38] width 20 height 12
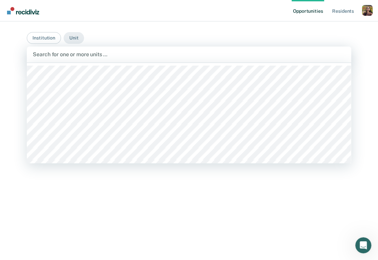
click at [110, 53] on div at bounding box center [189, 54] width 312 height 8
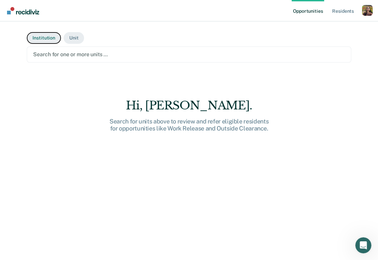
click at [44, 38] on button "Institution" at bounding box center [44, 38] width 34 height 12
click at [67, 52] on div at bounding box center [188, 54] width 311 height 8
click at [156, 52] on div at bounding box center [188, 54] width 311 height 8
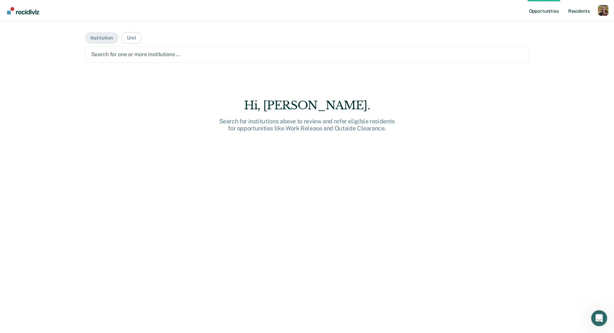
click at [377, 8] on link "Resident s" at bounding box center [579, 10] width 24 height 21
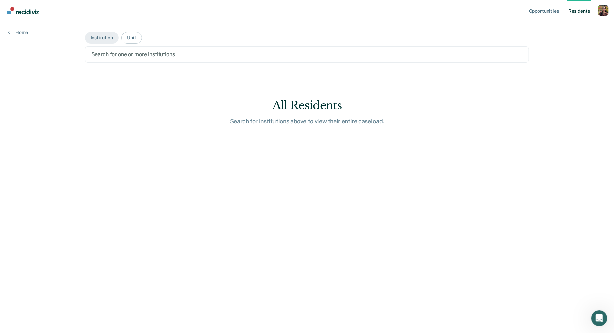
click at [377, 10] on link "Resident s" at bounding box center [579, 10] width 24 height 21
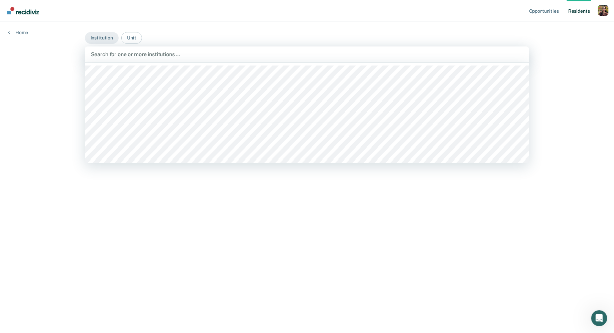
click at [180, 58] on div at bounding box center [307, 54] width 433 height 8
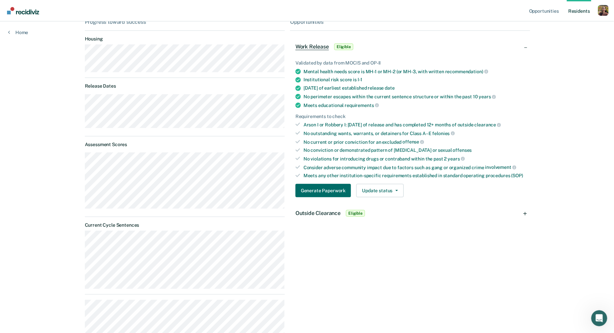
scroll to position [84, 0]
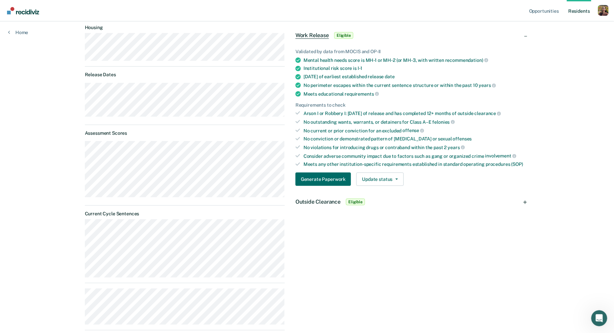
click at [377, 203] on div "Outside Clearance Eligible" at bounding box center [410, 201] width 240 height 21
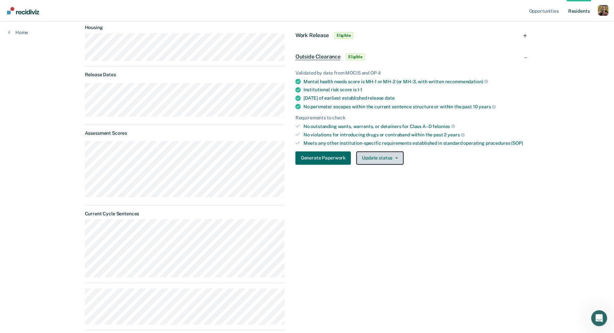
click at [377, 161] on button "Update status" at bounding box center [379, 157] width 47 height 13
